Goal: Task Accomplishment & Management: Manage account settings

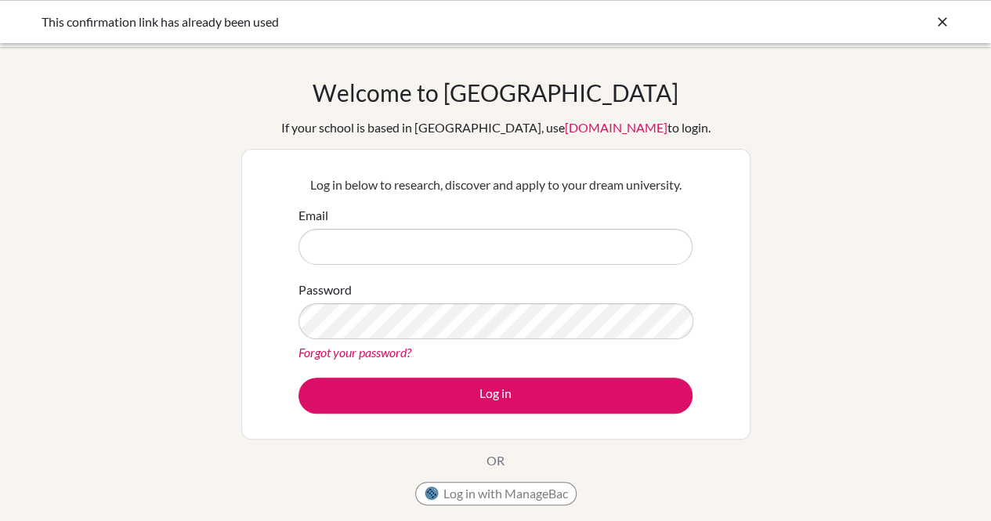
click at [445, 247] on input "Email" at bounding box center [496, 247] width 394 height 36
type input "[EMAIL_ADDRESS][DOMAIN_NAME]"
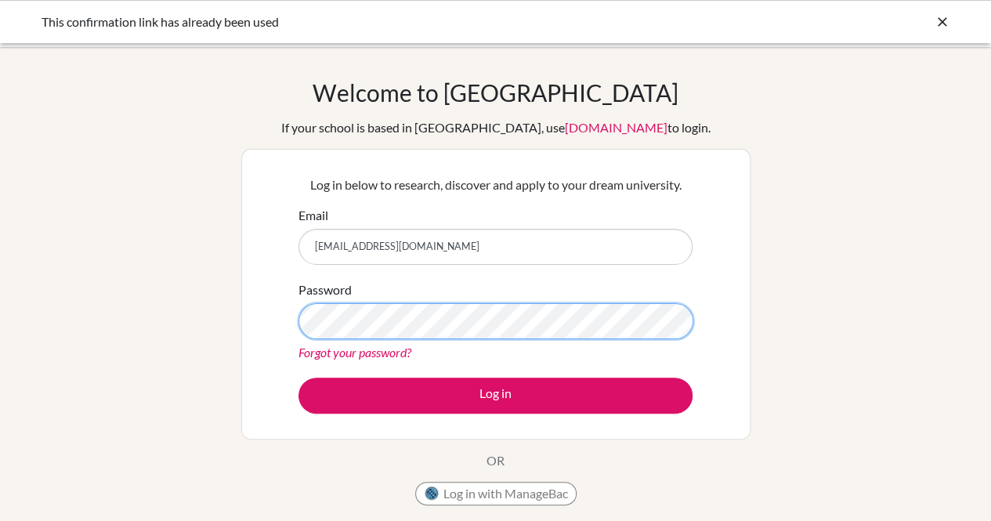
click at [299, 378] on button "Log in" at bounding box center [496, 396] width 394 height 36
